Goal: Information Seeking & Learning: Learn about a topic

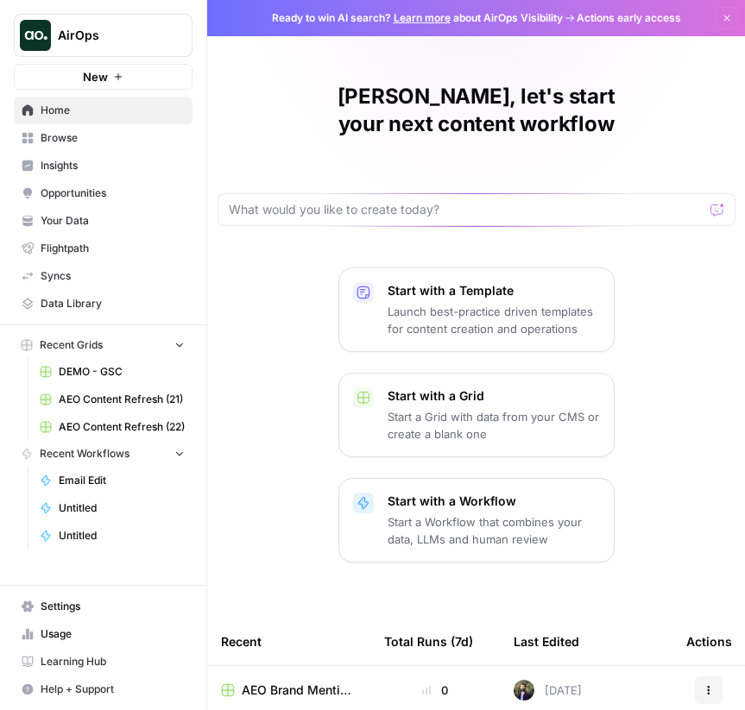
click at [54, 158] on span "Insights" at bounding box center [113, 166] width 144 height 16
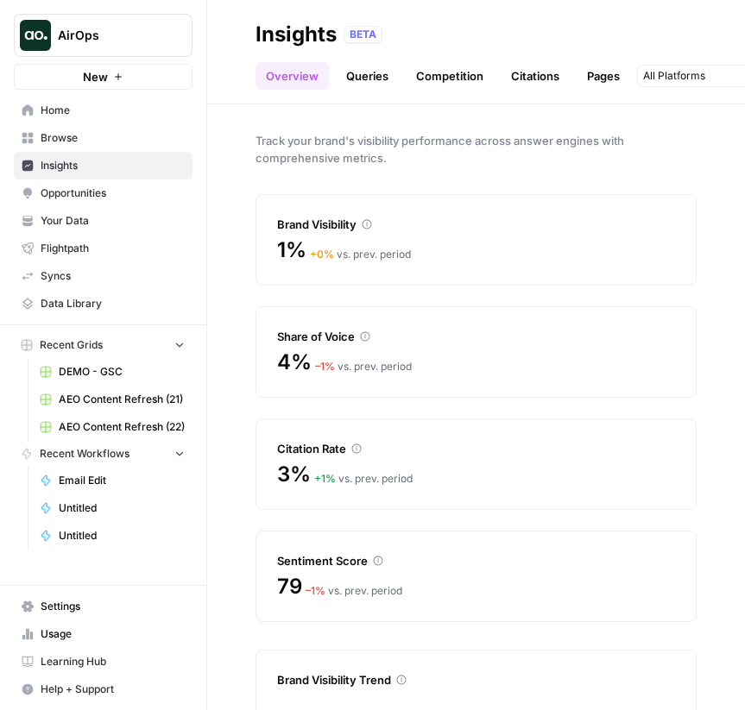
click at [362, 73] on link "Queries" at bounding box center [367, 76] width 63 height 28
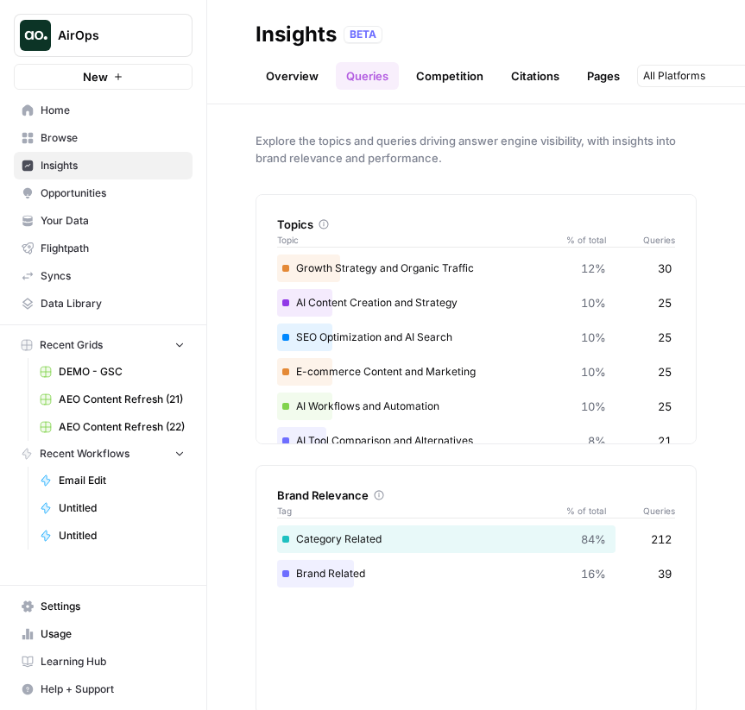
click at [280, 76] on link "Overview" at bounding box center [291, 76] width 73 height 28
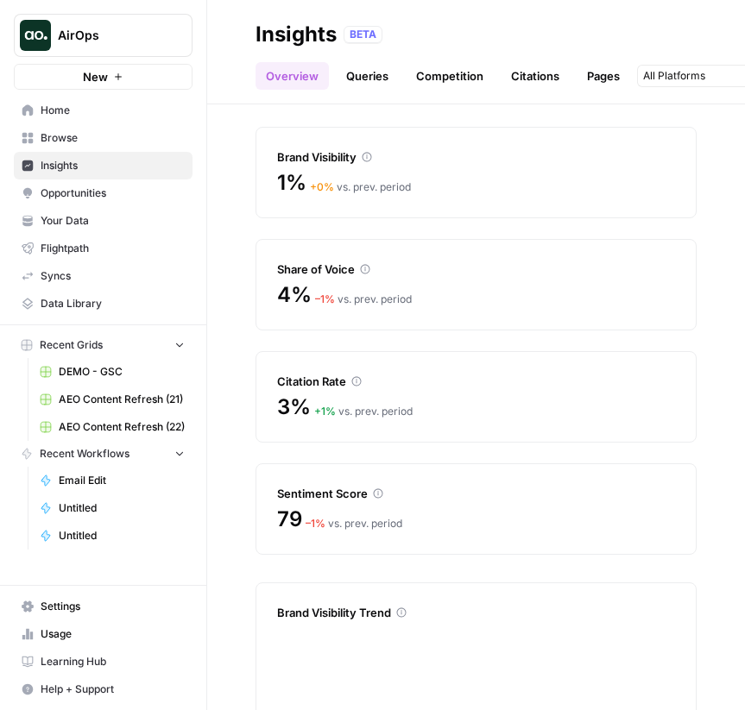
scroll to position [115, 0]
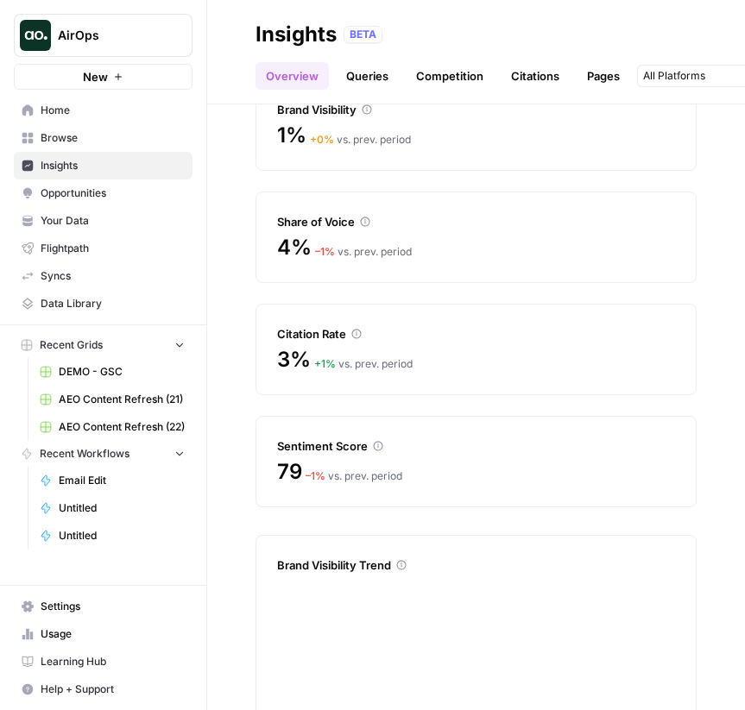
click at [320, 335] on div "Citation Rate" at bounding box center [476, 333] width 398 height 17
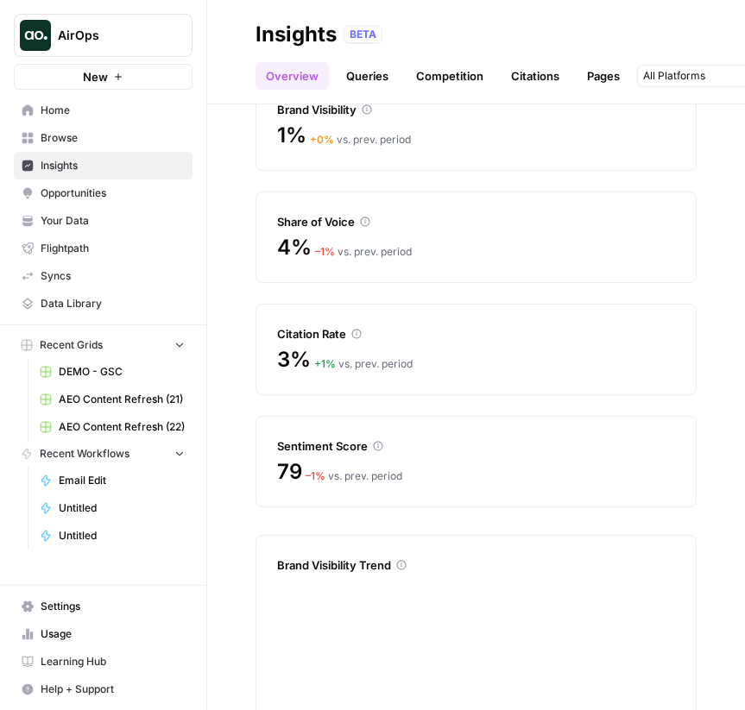
scroll to position [0, 0]
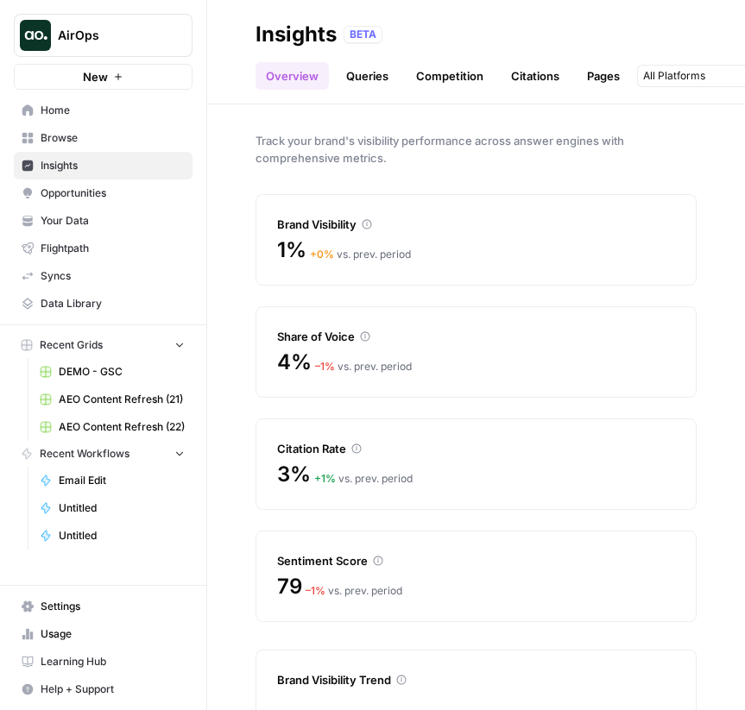
click at [324, 223] on div "Brand Visibility" at bounding box center [476, 224] width 398 height 17
click at [305, 443] on div "Citation Rate" at bounding box center [476, 448] width 398 height 17
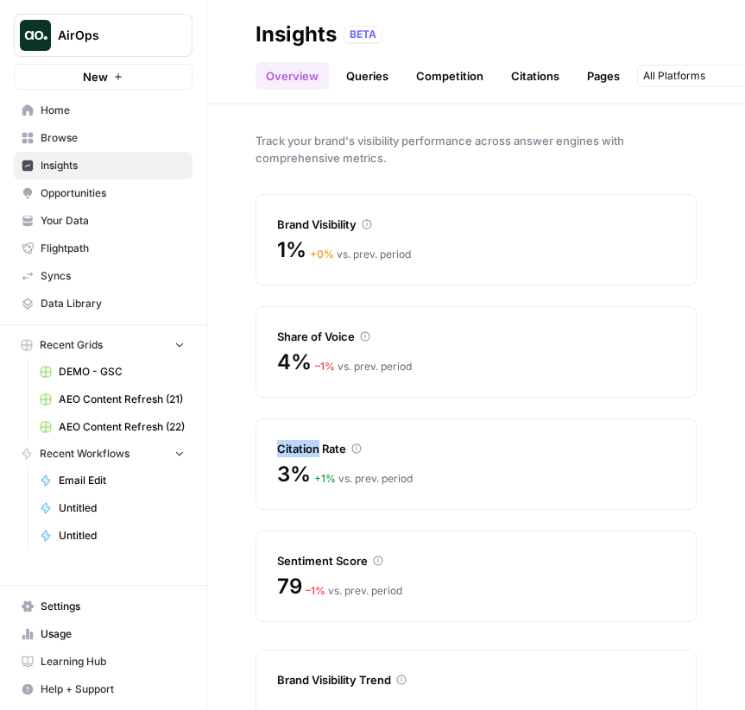
click at [305, 443] on div "Citation Rate" at bounding box center [476, 448] width 398 height 17
click at [316, 218] on div "Brand Visibility" at bounding box center [476, 224] width 398 height 17
drag, startPoint x: 279, startPoint y: 248, endPoint x: 508, endPoint y: 248, distance: 229.5
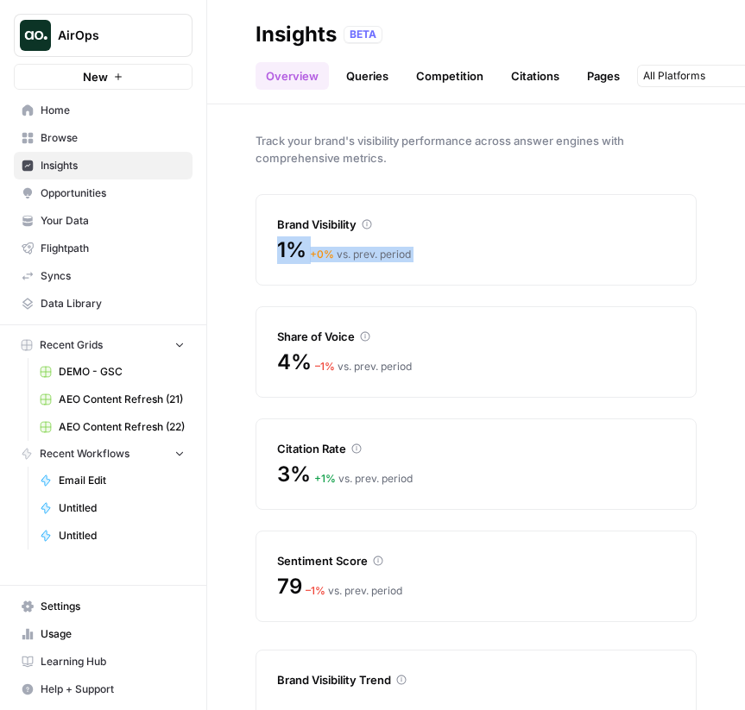
click at [508, 248] on div "1% + 0 % vs. prev. period" at bounding box center [476, 250] width 398 height 28
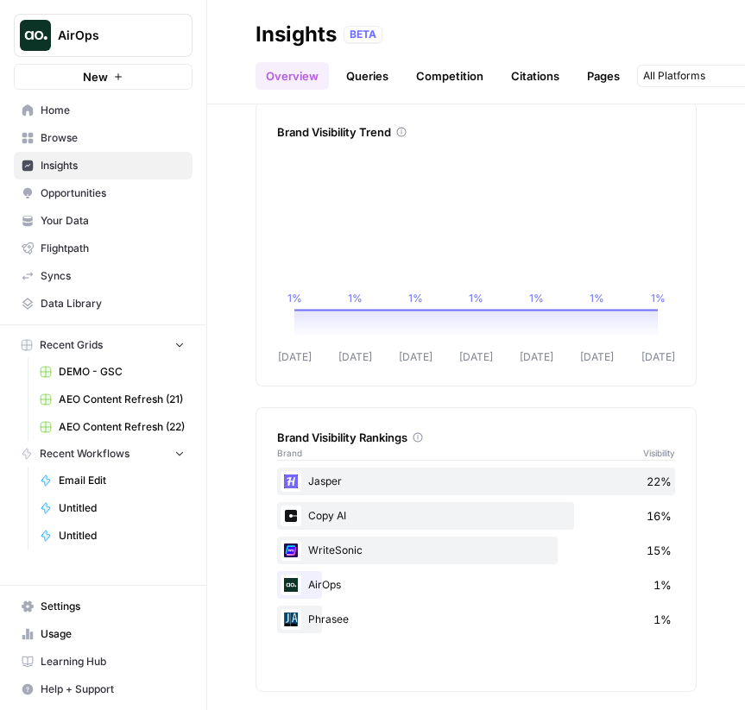
scroll to position [557, 0]
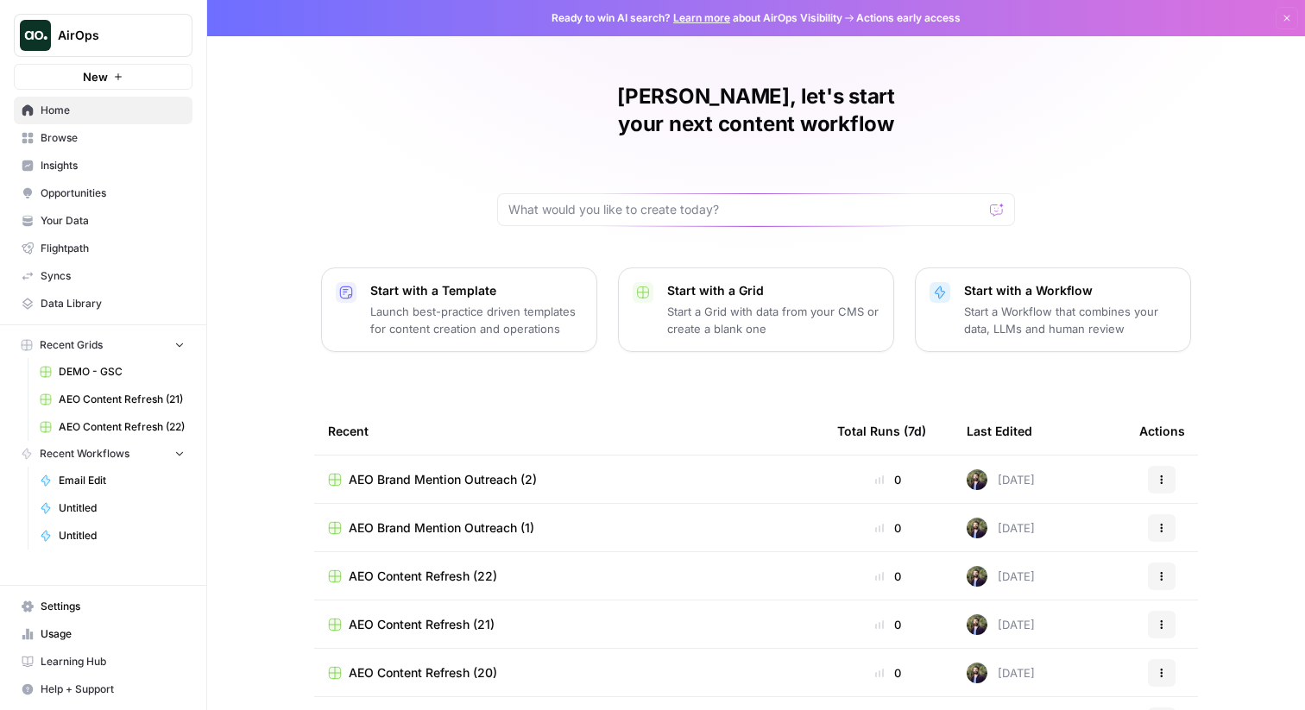
click at [67, 146] on link "Browse" at bounding box center [103, 138] width 179 height 28
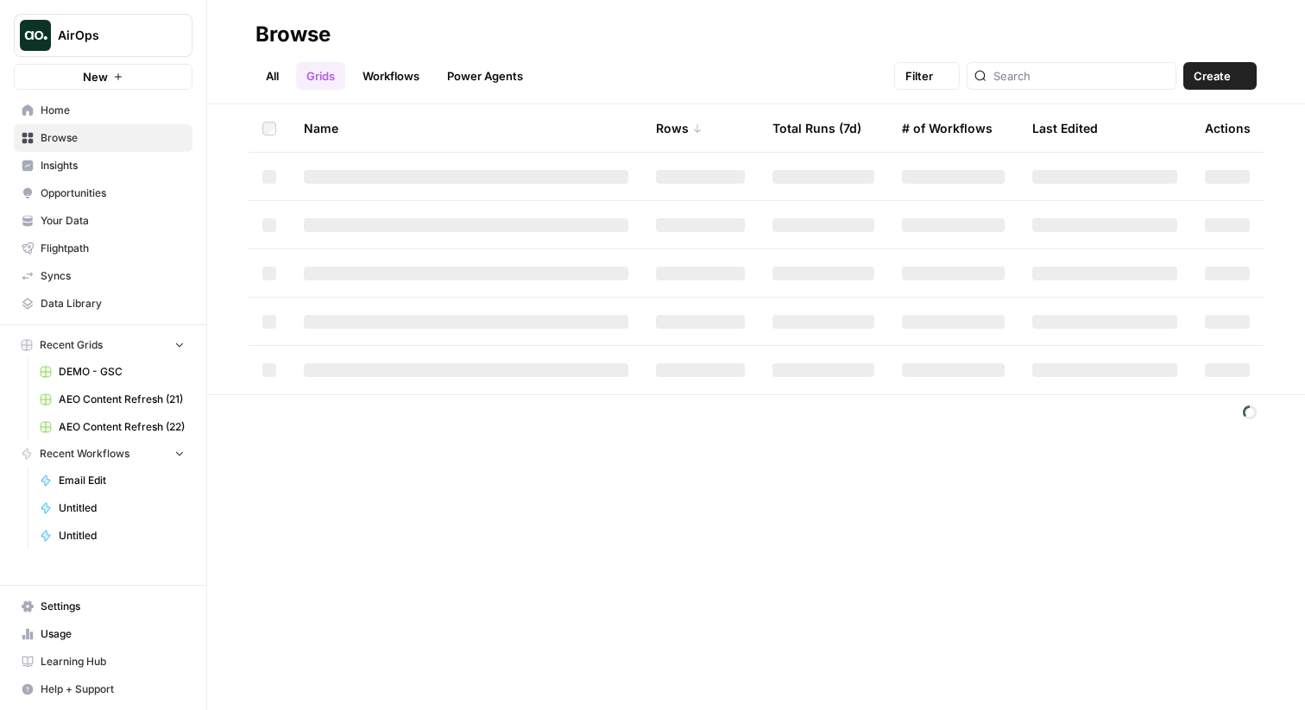
click at [63, 160] on span "Insights" at bounding box center [113, 166] width 144 height 16
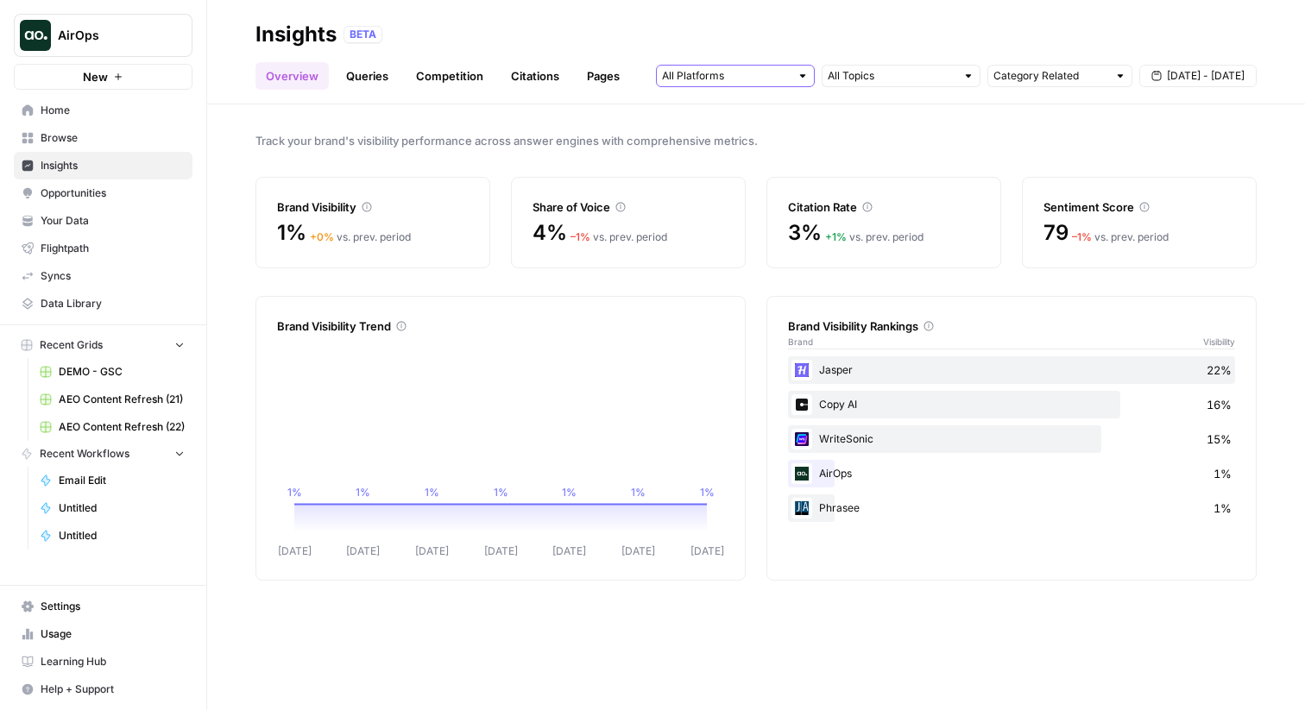
click at [782, 77] on input "text" at bounding box center [726, 75] width 128 height 17
click at [744, 200] on div "Citation Rate" at bounding box center [884, 206] width 192 height 17
click at [305, 205] on div "Brand Visibility" at bounding box center [373, 206] width 192 height 17
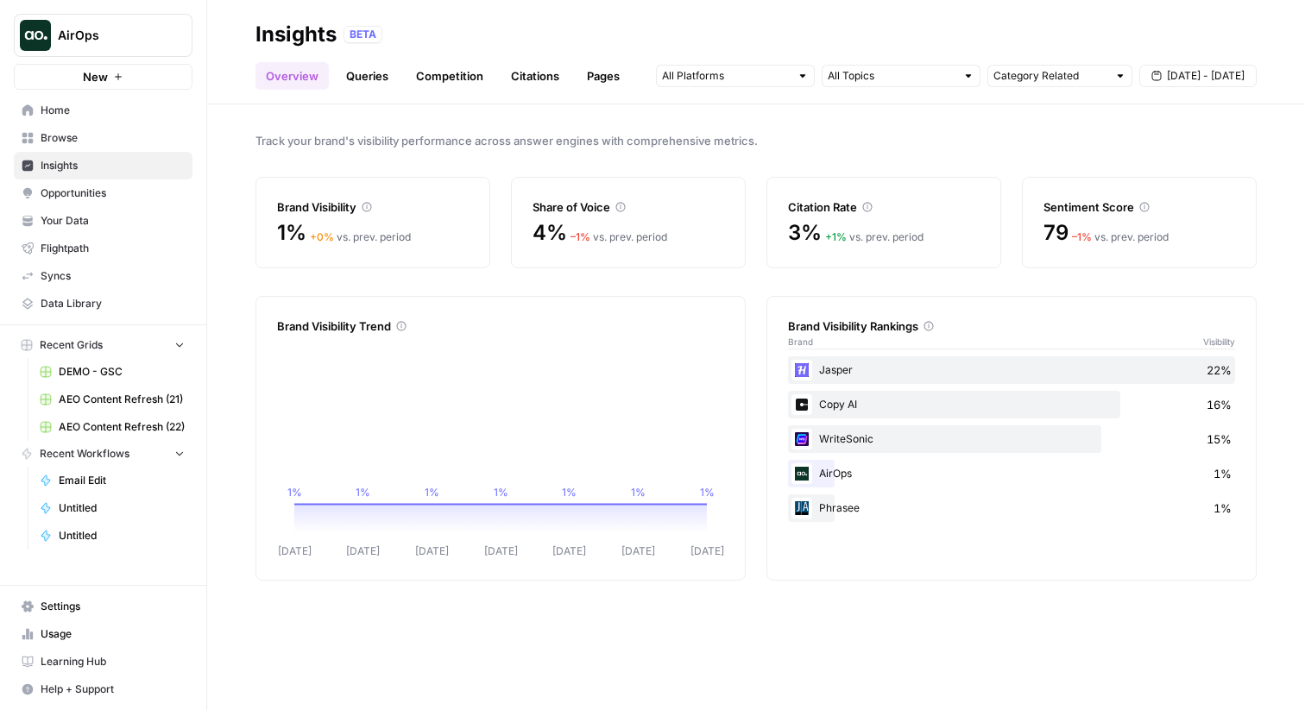
click at [305, 205] on div "Brand Visibility" at bounding box center [373, 206] width 192 height 17
click at [472, 197] on div "Brand Visibility 1% + 0 % vs. prev. period" at bounding box center [372, 222] width 235 height 91
click at [744, 201] on div "Citation Rate" at bounding box center [884, 206] width 192 height 17
